Goal: Task Accomplishment & Management: Use online tool/utility

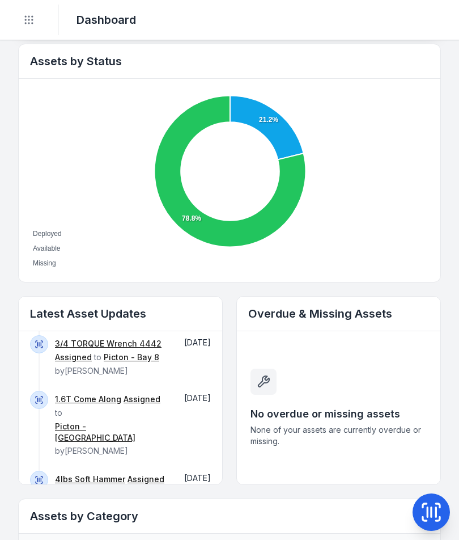
scroll to position [88, 0]
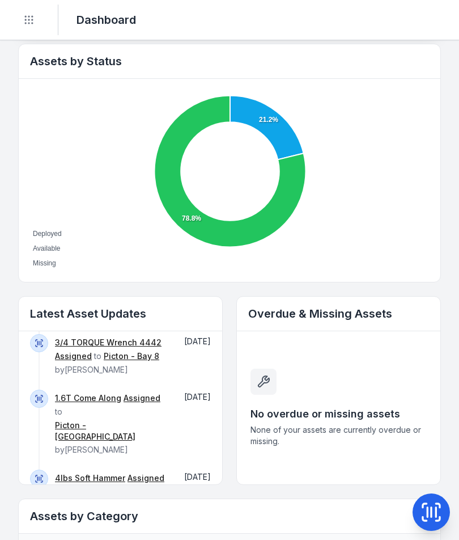
click at [119, 389] on div "1.6T Come Along Assigned to [GEOGRAPHIC_DATA] by [PERSON_NAME]" at bounding box center [111, 429] width 113 height 80
click at [104, 388] on div "3/4 TORQUE Wrench 4442 Assigned to [GEOGRAPHIC_DATA] 8 by [PERSON_NAME]" at bounding box center [111, 362] width 113 height 56
click at [108, 389] on div "1.6T Come Along Assigned to [GEOGRAPHIC_DATA] by [PERSON_NAME]" at bounding box center [111, 429] width 113 height 80
click at [122, 383] on div "3/4 TORQUE Wrench 4442 Assigned to [GEOGRAPHIC_DATA] 8 by [PERSON_NAME]" at bounding box center [111, 362] width 113 height 56
click at [94, 393] on link "1.6T Come Along" at bounding box center [88, 397] width 66 height 11
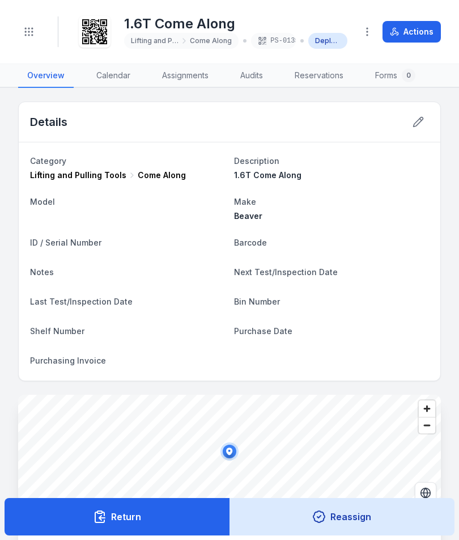
click at [189, 510] on button "Return" at bounding box center [118, 516] width 226 height 37
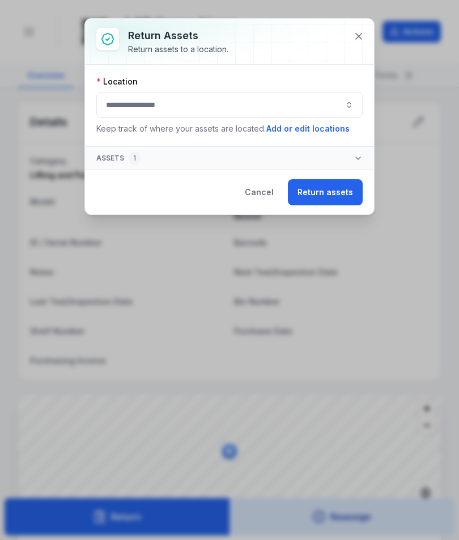
click at [271, 94] on button "button" at bounding box center [229, 105] width 266 height 26
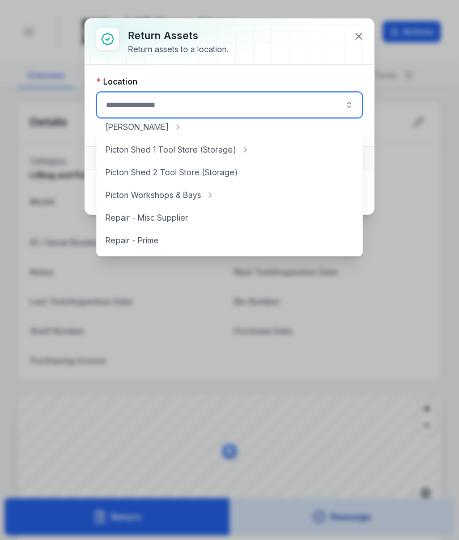
scroll to position [209, 0]
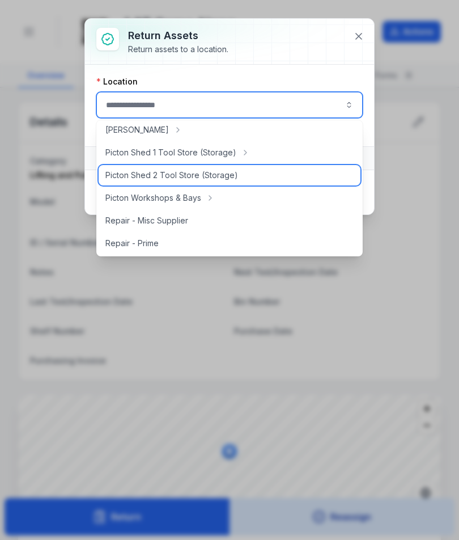
click at [218, 166] on div "Picton Shed 2 Tool Store (Storage)" at bounding box center [230, 175] width 262 height 20
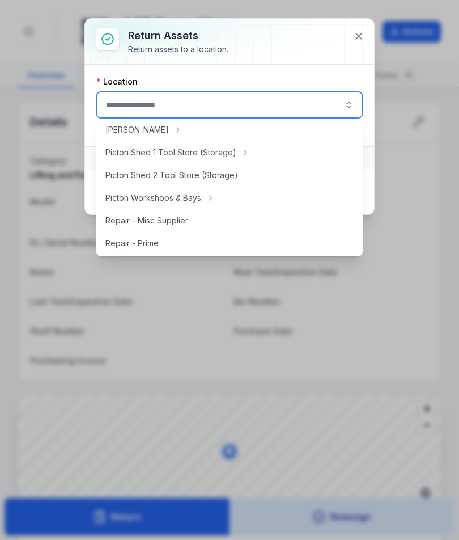
type input "**********"
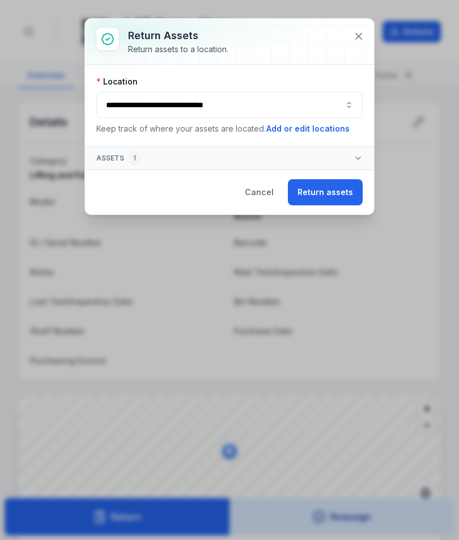
click at [315, 185] on button "Return assets" at bounding box center [325, 192] width 75 height 26
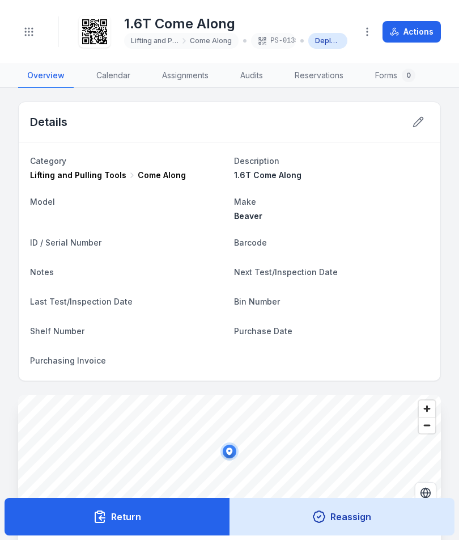
click at [319, 181] on dl "Category Lifting and Pulling Tools Come Along Description 1.6T Come Along Model…" at bounding box center [229, 261] width 399 height 215
